Goal: Task Accomplishment & Management: Complete application form

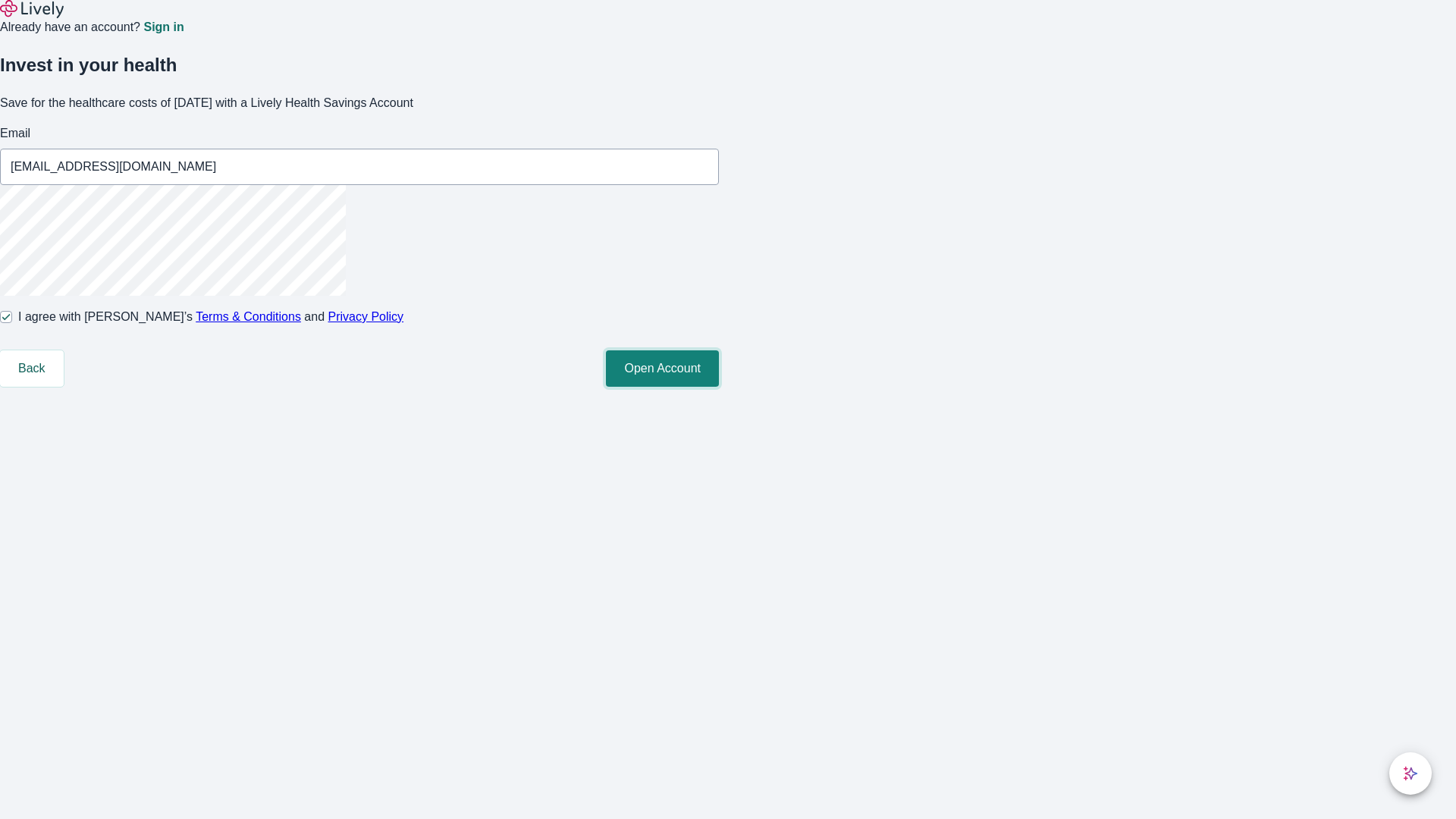
click at [718, 387] on button "Open Account" at bounding box center [662, 368] width 113 height 36
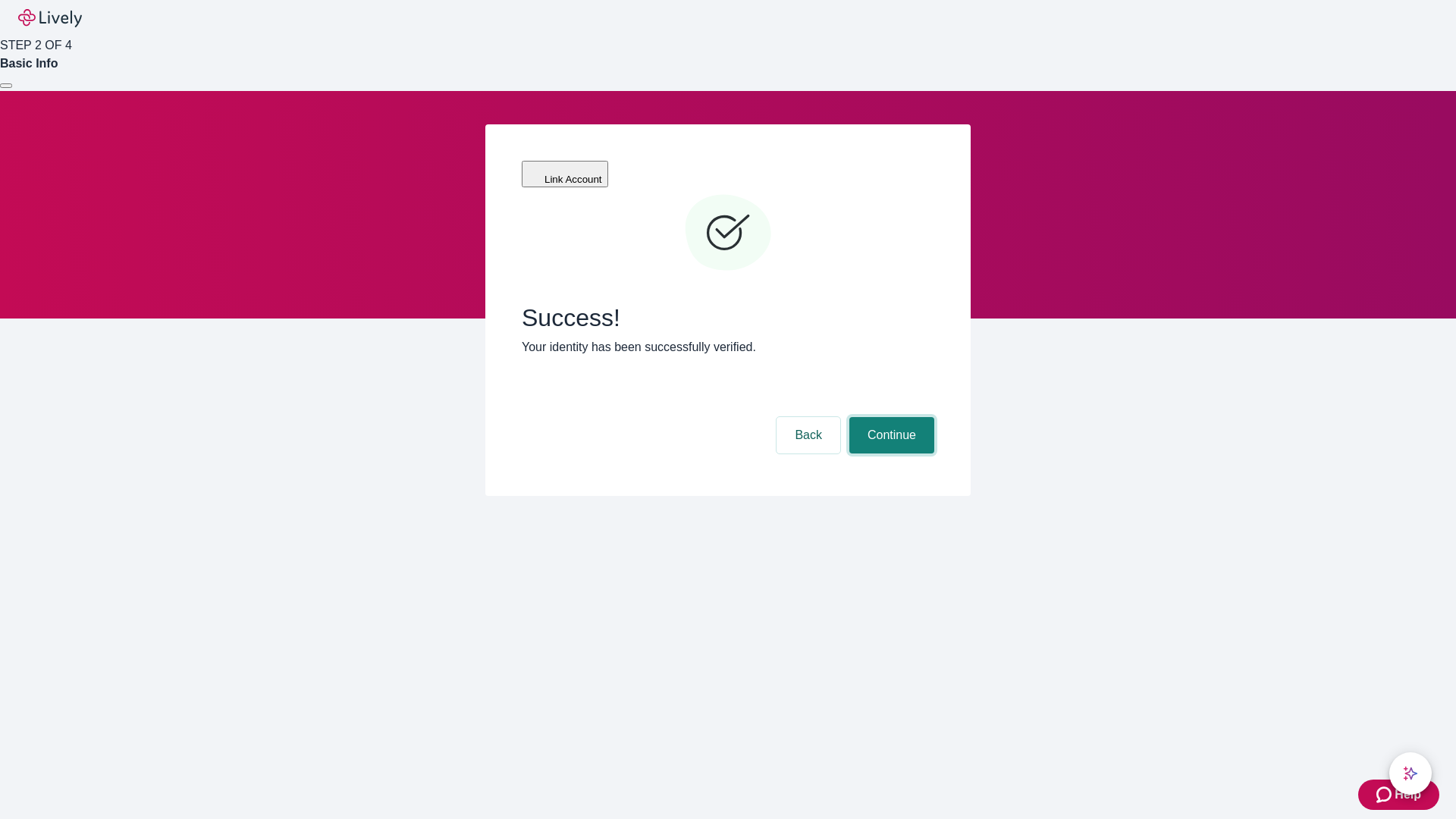
click at [890, 417] on button "Continue" at bounding box center [892, 434] width 85 height 36
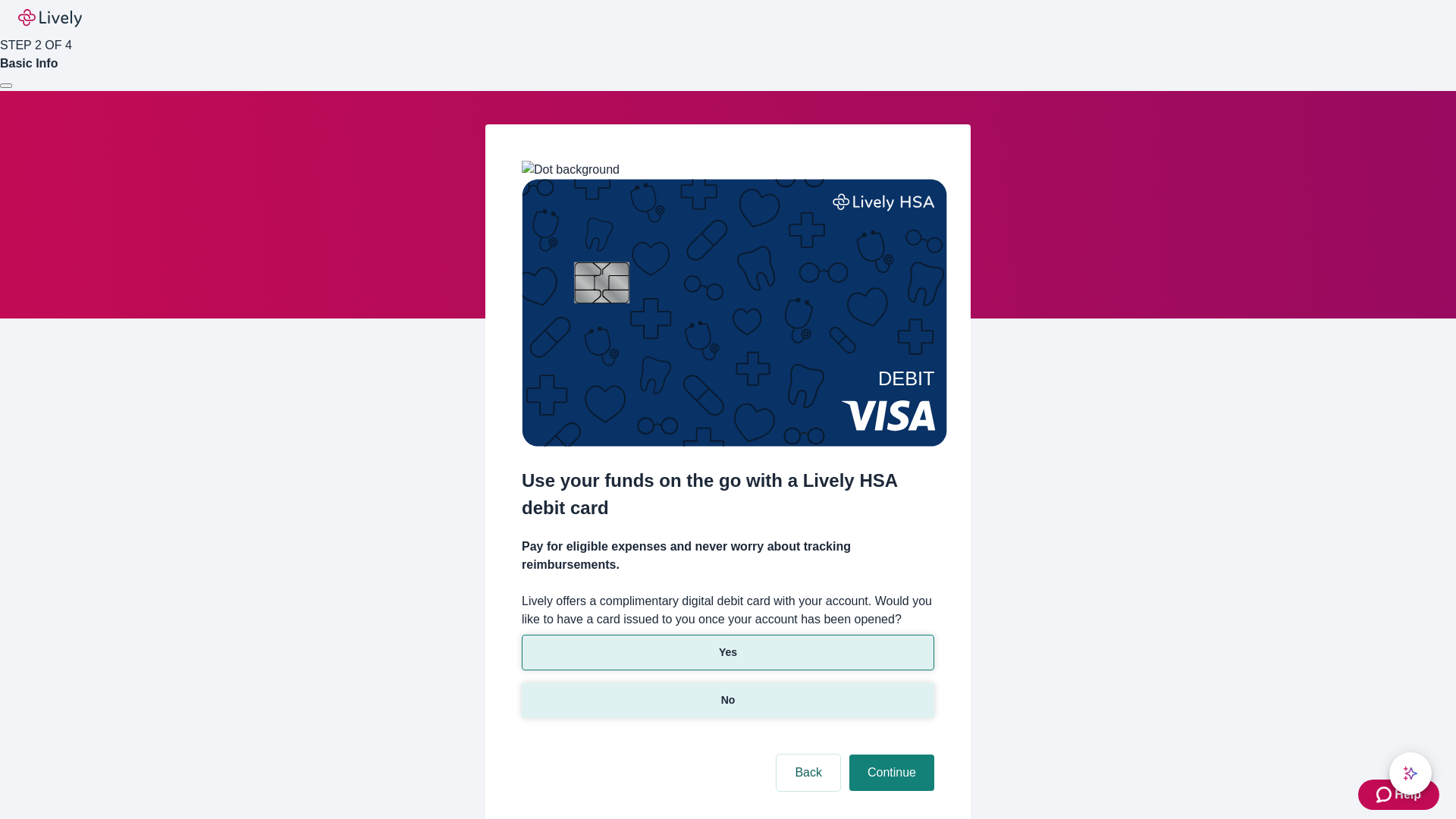
click at [727, 692] on p "No" at bounding box center [728, 700] width 14 height 16
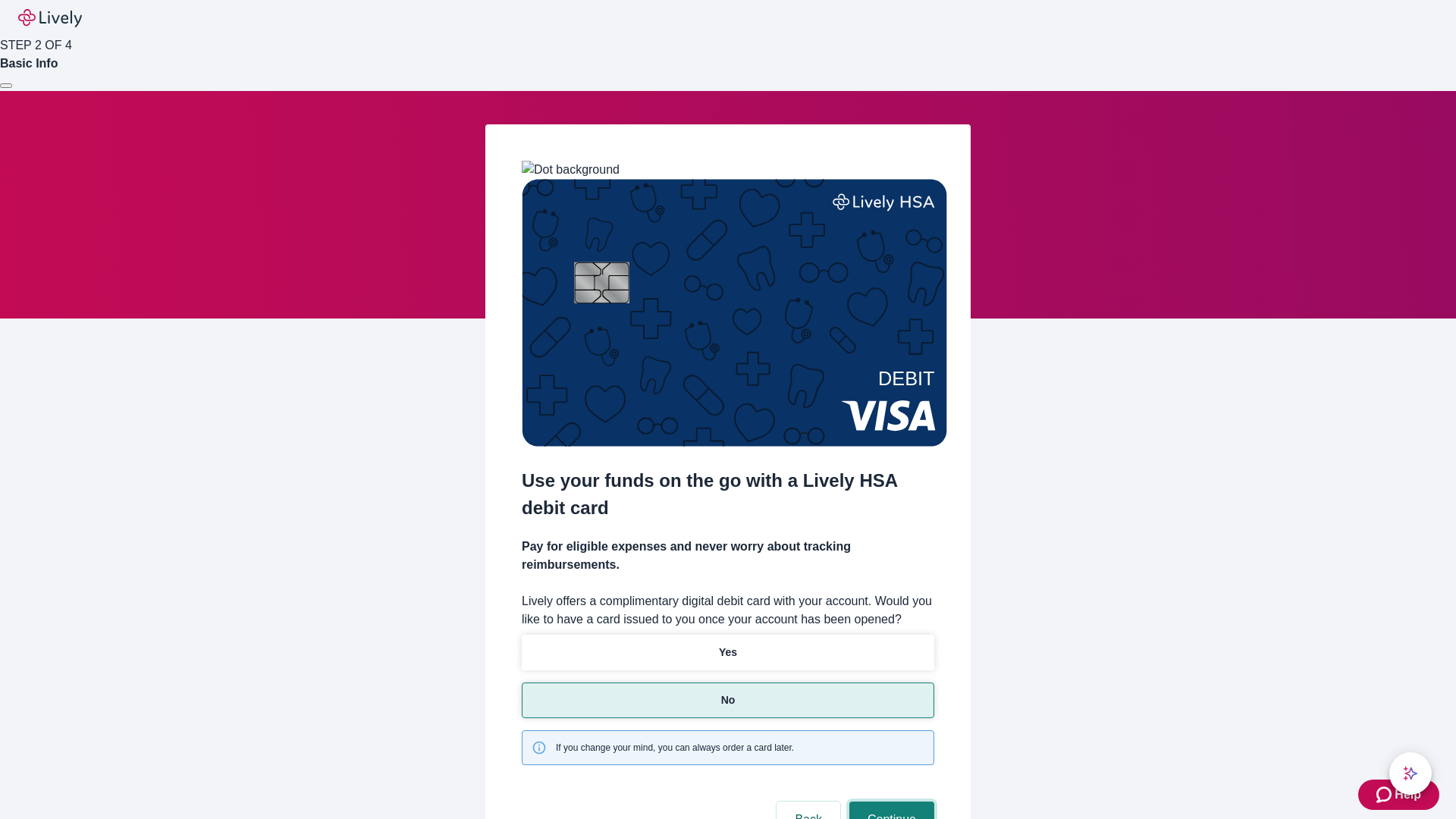
click at [890, 801] on button "Continue" at bounding box center [892, 819] width 85 height 36
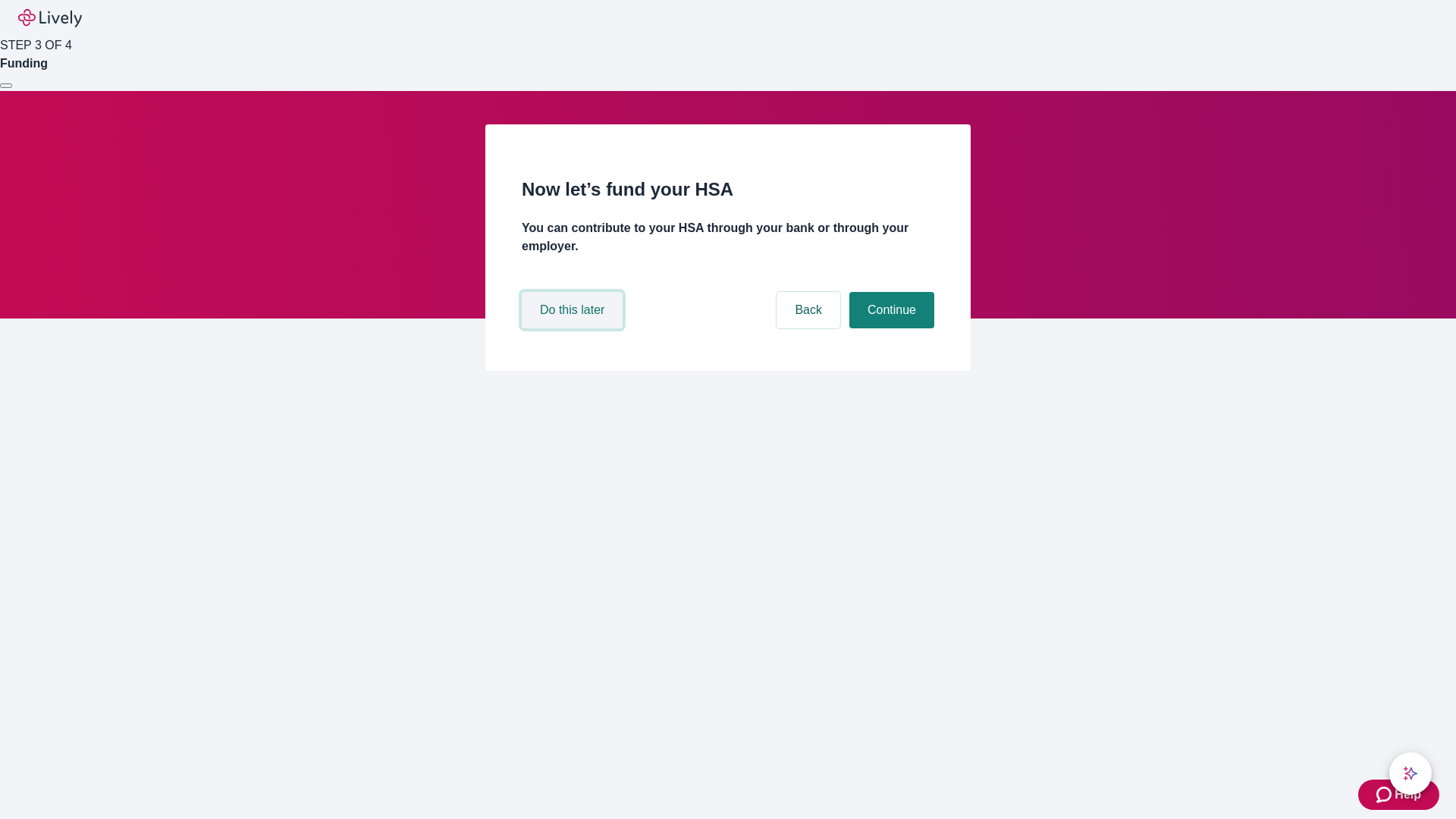
click at [574, 328] on button "Do this later" at bounding box center [571, 310] width 101 height 36
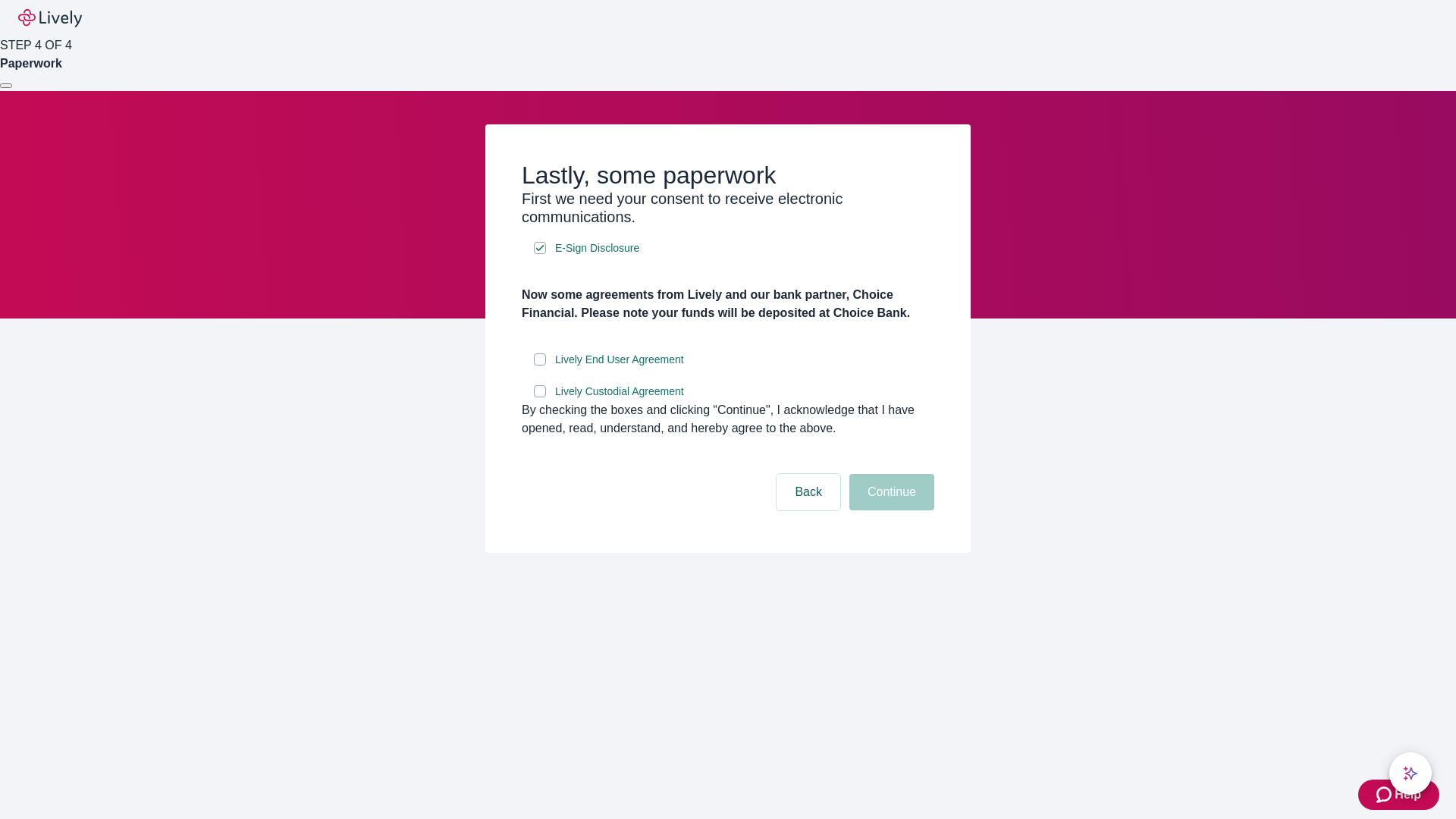
click at [540, 365] on input "Lively End User Agreement" at bounding box center [540, 359] width 12 height 12
checkbox input "true"
click at [540, 397] on input "Lively Custodial Agreement" at bounding box center [540, 391] width 12 height 12
checkbox input "true"
click at [890, 510] on button "Continue" at bounding box center [892, 492] width 85 height 36
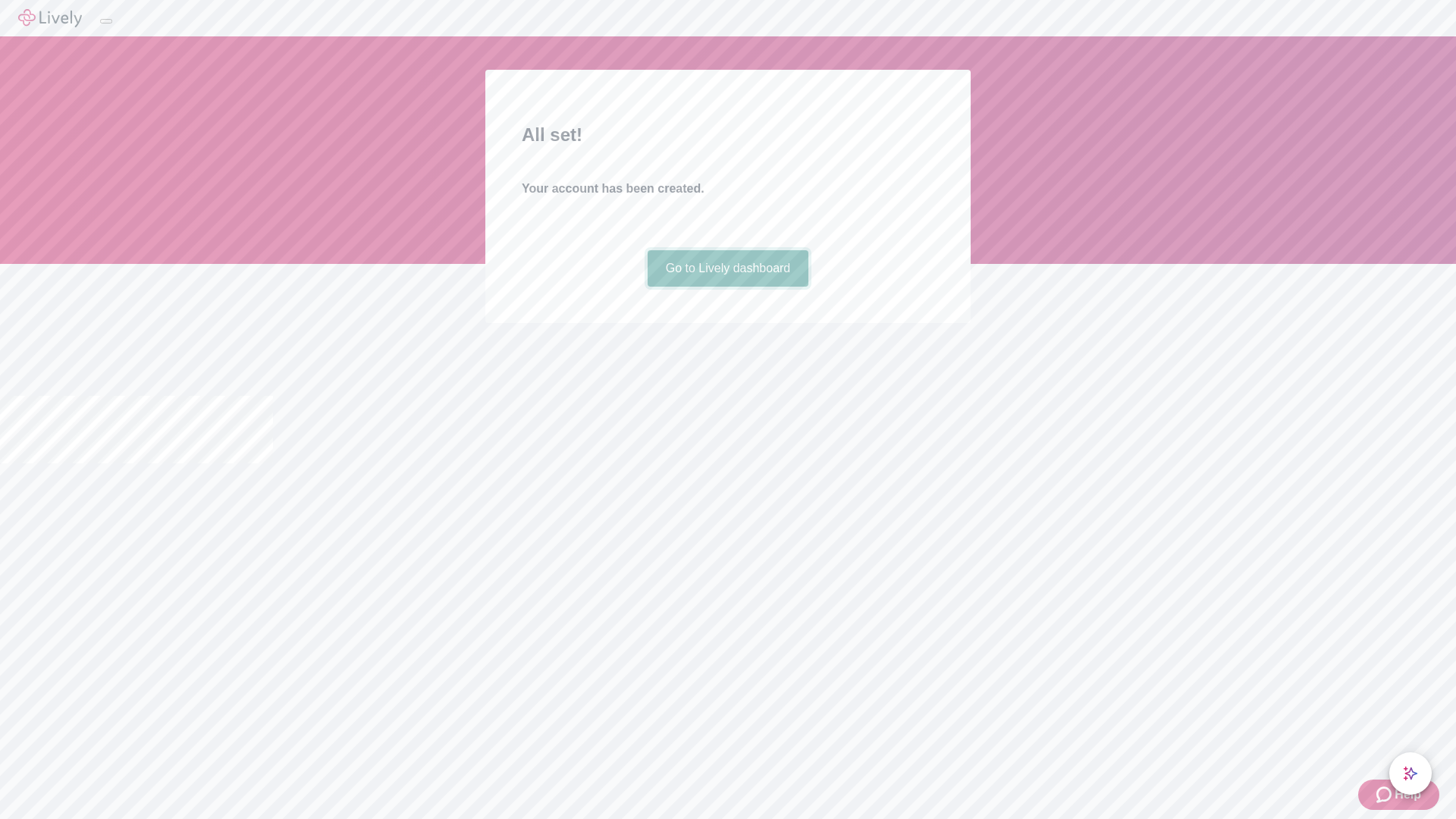
click at [727, 286] on link "Go to Lively dashboard" at bounding box center [728, 268] width 162 height 36
